Goal: Task Accomplishment & Management: Use online tool/utility

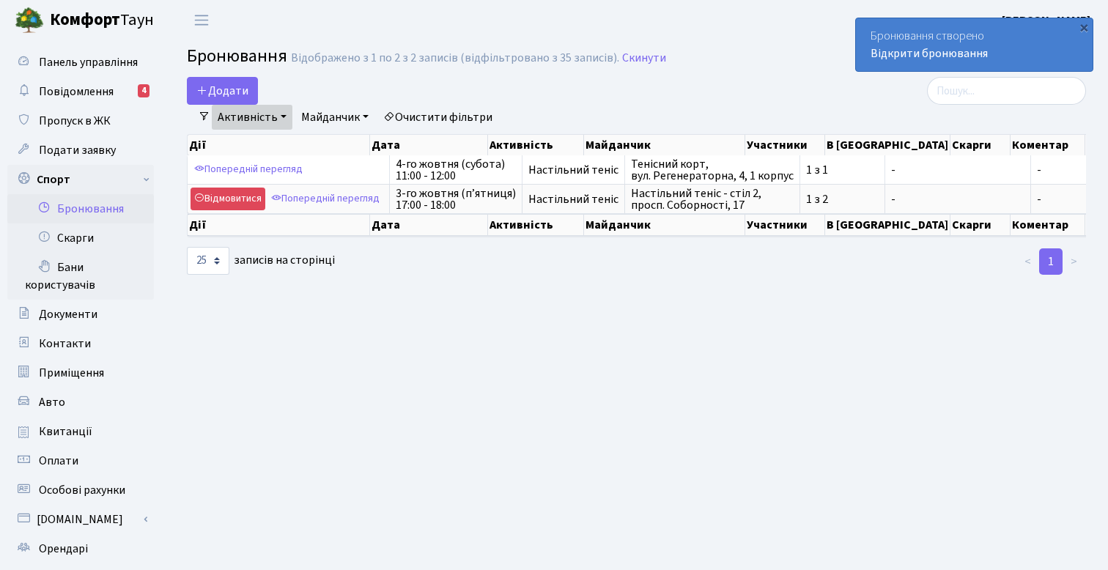
select select "25"
click at [208, 94] on button "Додати" at bounding box center [222, 91] width 71 height 28
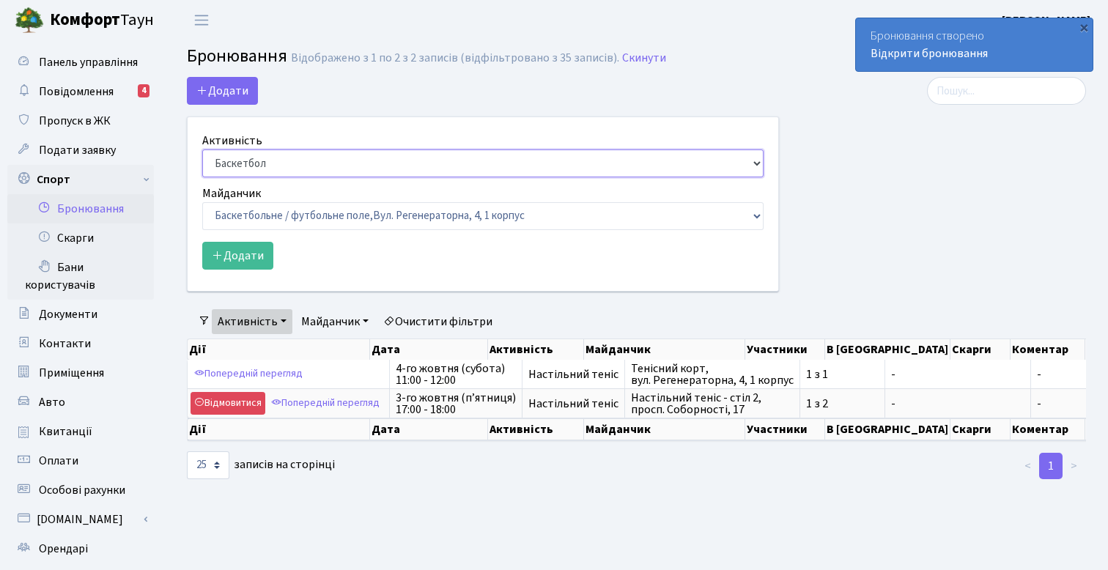
click at [288, 172] on select "Баскетбол Волейбол Йога Катання на роликах Настільний теніс Теніс Футбол Фітнес" at bounding box center [482, 164] width 561 height 28
select select "7"
click at [202, 150] on select "Баскетбол Волейбол Йога Катання на роликах Настільний теніс Теніс Футбол Фітнес" at bounding box center [482, 164] width 561 height 28
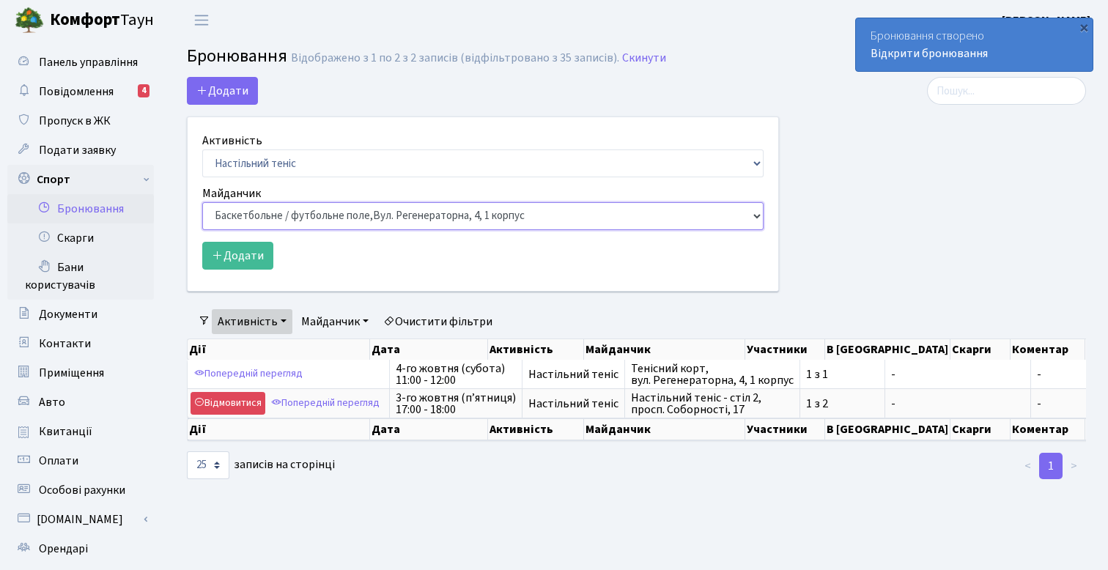
click at [336, 215] on select "Баскетбольне / футбольне поле, Вул. Регенераторна, 4, 1 корпус Баскетбольне пол…" at bounding box center [482, 216] width 561 height 28
select select "13"
click at [202, 202] on select "Баскетбольне / футбольне поле, Вул. Регенераторна, 4, 1 корпус Баскетбольне пол…" at bounding box center [482, 216] width 561 height 28
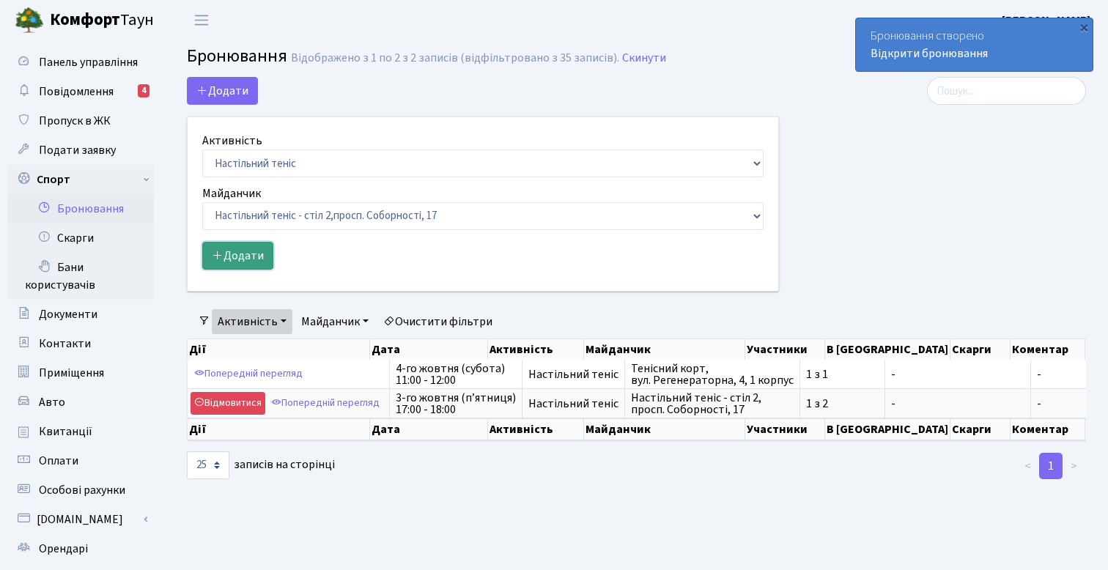
click at [243, 264] on button "Додати" at bounding box center [237, 256] width 71 height 28
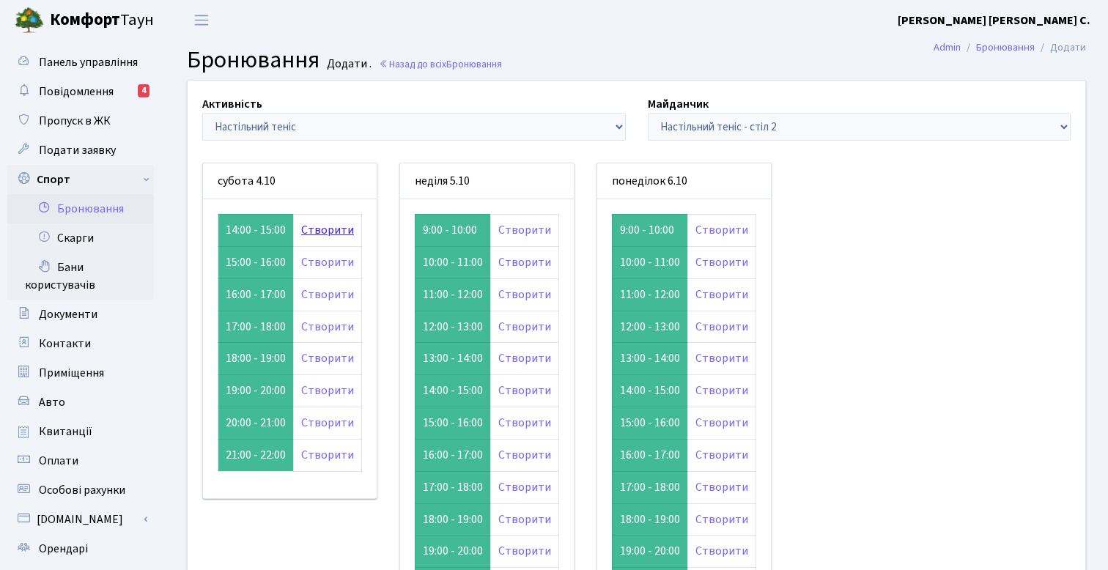
click at [319, 232] on link "Створити" at bounding box center [327, 230] width 53 height 16
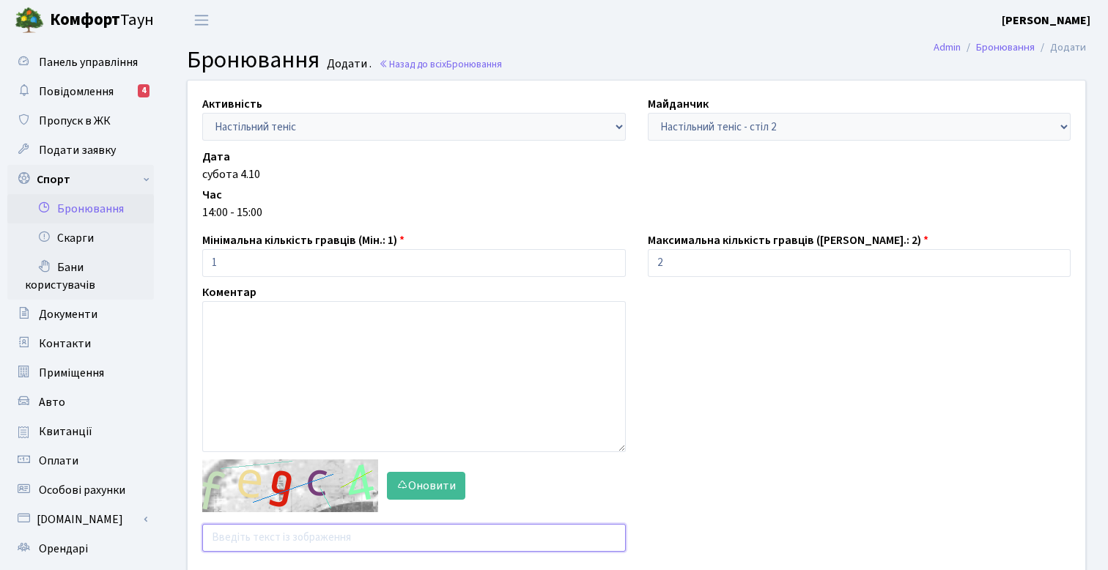
click at [260, 530] on input "text" at bounding box center [414, 538] width 424 height 28
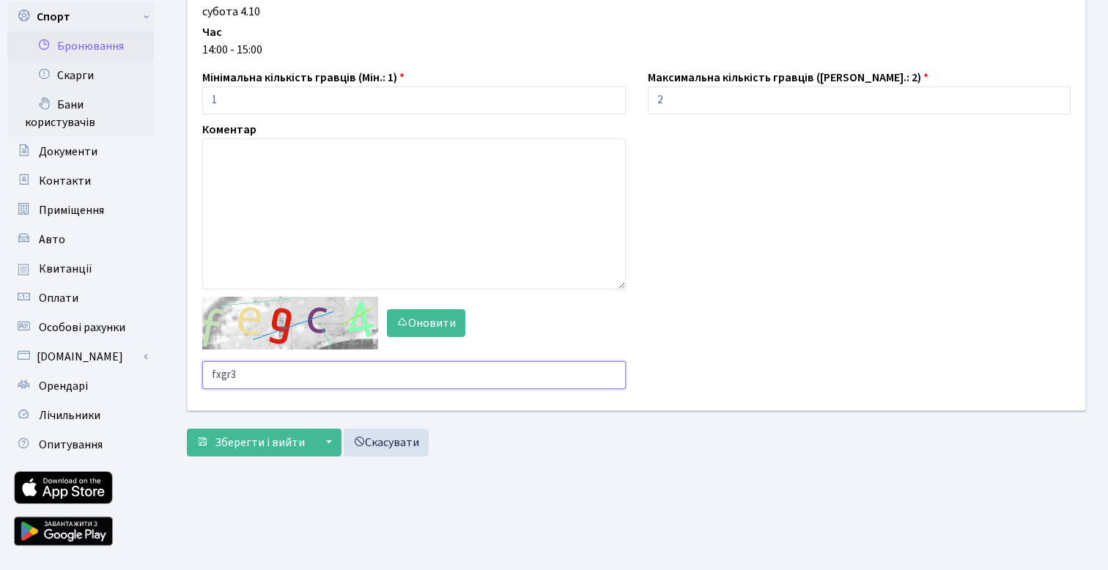
scroll to position [195, 0]
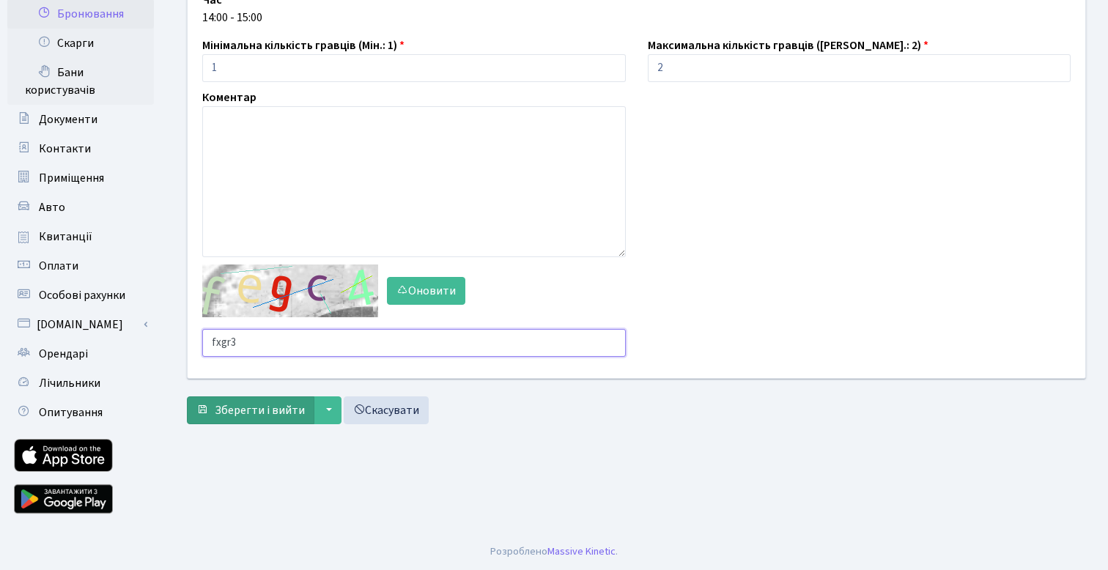
type input "fxgr3"
click at [248, 405] on span "Зберегти і вийти" at bounding box center [260, 410] width 90 height 16
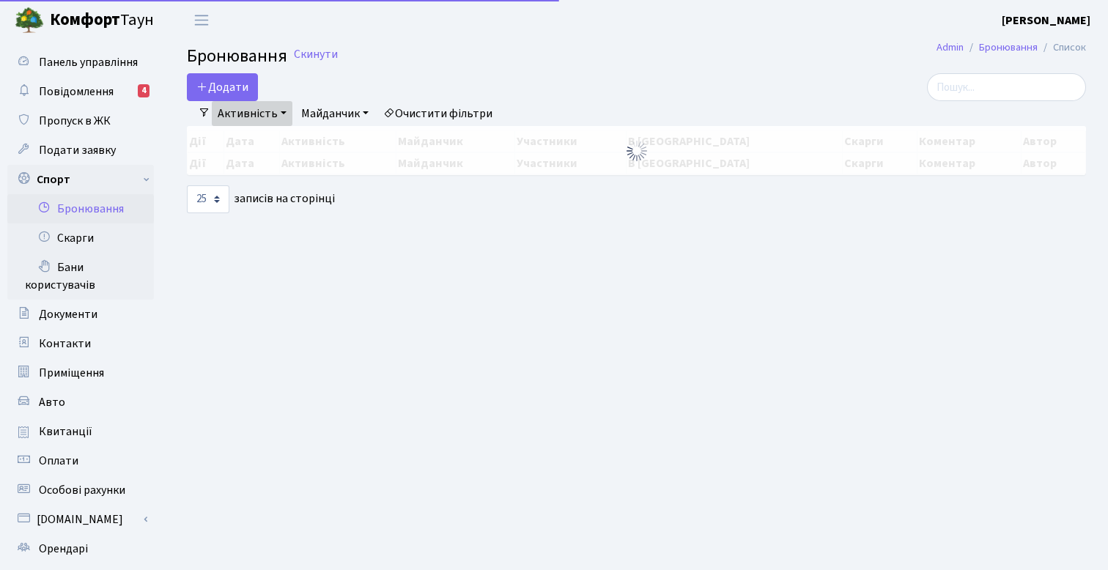
select select "25"
